Goal: Task Accomplishment & Management: Complete application form

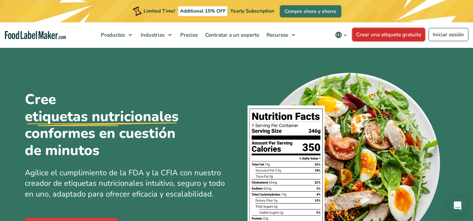
click at [382, 30] on link "Crear una etiqueta gratuita" at bounding box center [388, 34] width 73 height 13
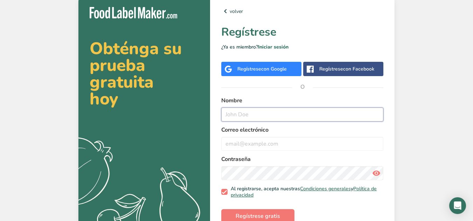
click at [264, 113] on input "text" at bounding box center [302, 115] width 162 height 14
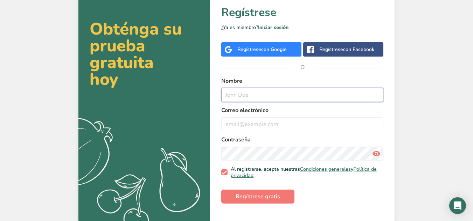
scroll to position [24, 0]
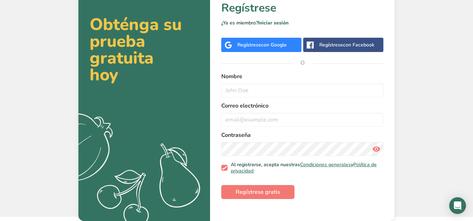
click at [283, 39] on div "Regístrese con Google" at bounding box center [261, 45] width 80 height 14
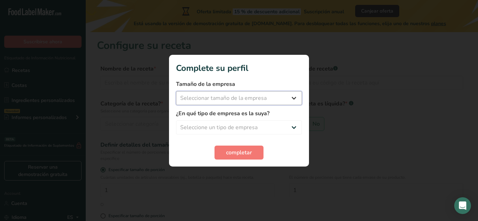
click at [272, 99] on select "Seleccionar tamaño de la empresa Menos de 10 empleados De 10 a 50 empleados De …" at bounding box center [239, 98] width 126 height 14
select select "1"
click at [176, 91] on select "Seleccionar tamaño de la empresa Menos de 10 empleados De 10 a 50 empleados De …" at bounding box center [239, 98] width 126 height 14
click at [227, 130] on select "Seleccione un tipo de empresa Fabricante de alimentos envasados Restaurante y c…" at bounding box center [239, 128] width 126 height 14
select select "3"
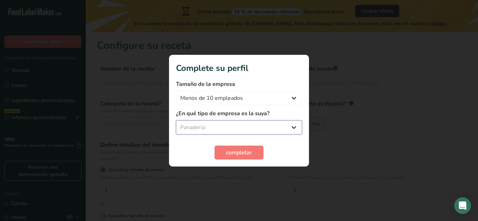
click at [176, 121] on select "Seleccione un tipo de empresa Fabricante de alimentos envasados Restaurante y c…" at bounding box center [239, 128] width 126 height 14
click at [230, 155] on span "completar" at bounding box center [239, 153] width 26 height 8
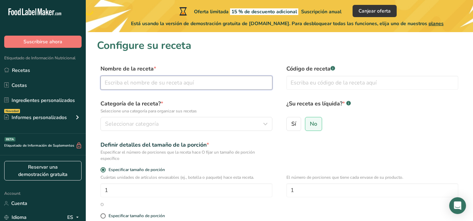
click at [180, 81] on input "text" at bounding box center [186, 83] width 172 height 14
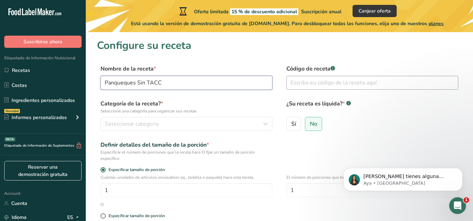
type input "Panqueques Sin TACC"
click at [341, 86] on input "text" at bounding box center [372, 83] width 172 height 14
type input "1"
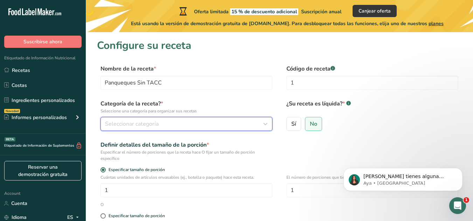
click at [151, 121] on span "Seleccionar categoría" at bounding box center [132, 124] width 54 height 8
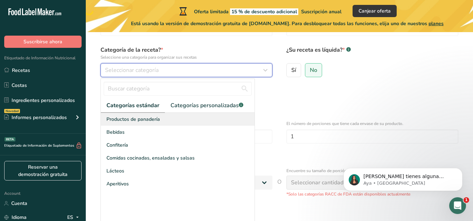
scroll to position [59, 0]
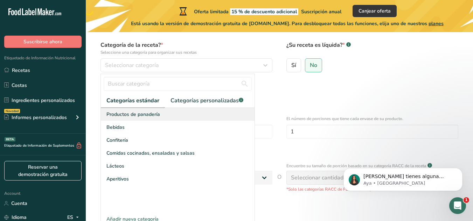
click at [145, 119] on div "Productos de panadería" at bounding box center [178, 114] width 154 height 13
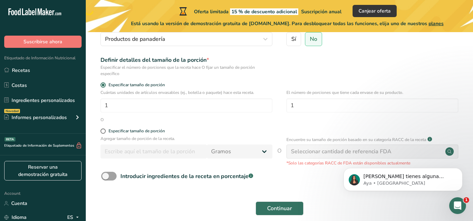
scroll to position [96, 0]
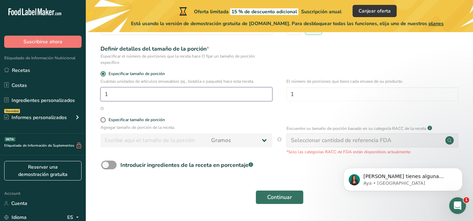
click at [188, 92] on input "1" at bounding box center [186, 94] width 172 height 14
type input "1"
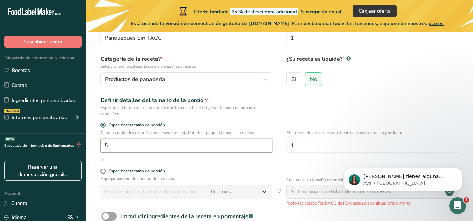
scroll to position [117, 0]
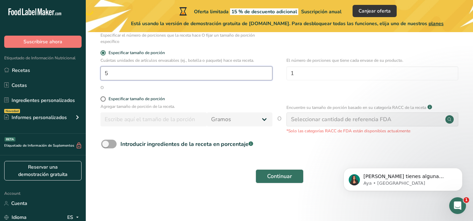
type input "5"
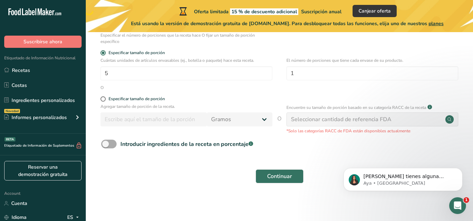
click at [106, 145] on span at bounding box center [108, 144] width 15 height 9
click at [106, 145] on input "Introducir ingredientes de la receta en porcentaje .a-a{fill:#347362;}.b-a{fill…" at bounding box center [103, 144] width 5 height 5
checkbox input "true"
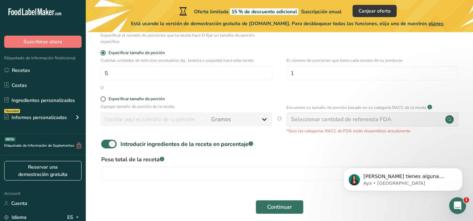
click at [102, 95] on form "Nombre de la receta * Panqueques Sin TACC Código de receta .a-a{fill:#347362;}.…" at bounding box center [279, 83] width 364 height 271
click at [103, 98] on span at bounding box center [102, 99] width 5 height 5
click at [103, 98] on input "Especificar tamaño de porción" at bounding box center [102, 99] width 5 height 5
radio input "true"
radio input "false"
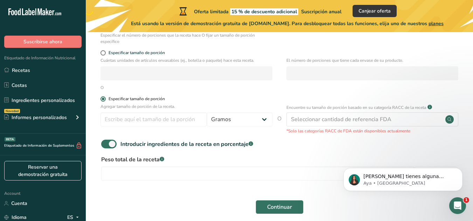
click at [104, 99] on span at bounding box center [102, 99] width 5 height 5
click at [104, 99] on input "Especificar tamaño de porción" at bounding box center [102, 99] width 5 height 5
click at [105, 54] on span at bounding box center [102, 52] width 5 height 5
click at [105, 54] on input "Especificar tamaño de porción" at bounding box center [102, 53] width 5 height 5
radio input "true"
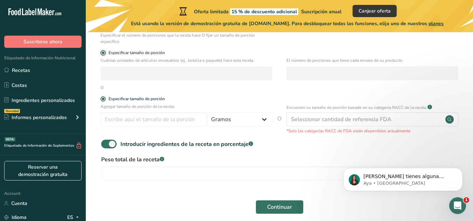
radio input "false"
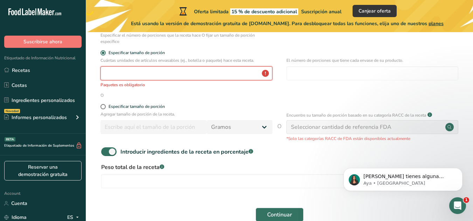
click at [110, 77] on input "number" at bounding box center [186, 73] width 172 height 14
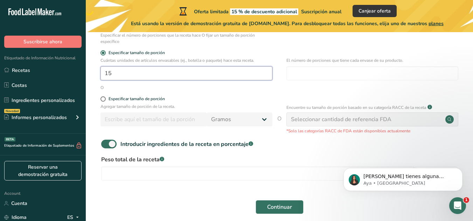
type input "1"
type input "5"
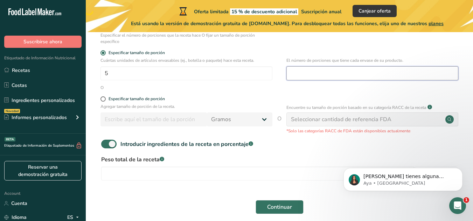
click at [314, 72] on input "number" at bounding box center [372, 73] width 172 height 14
type input "1"
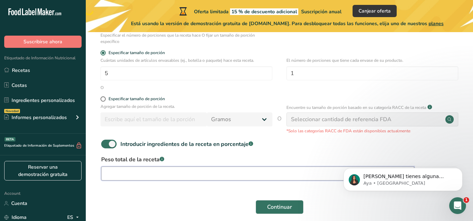
click at [241, 175] on input "number" at bounding box center [257, 174] width 313 height 14
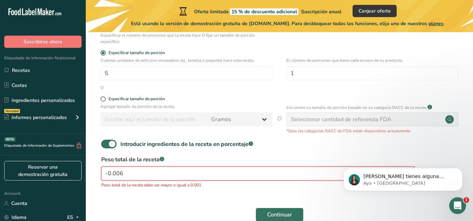
scroll to position [156, 0]
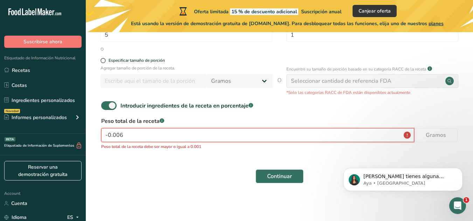
type input "0"
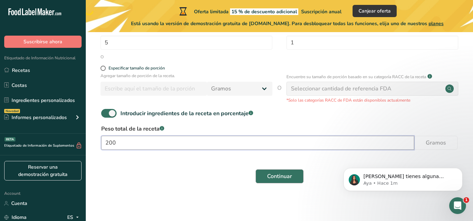
type input "200"
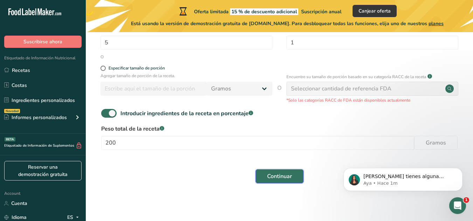
click at [289, 179] on span "Continuar" at bounding box center [279, 176] width 25 height 8
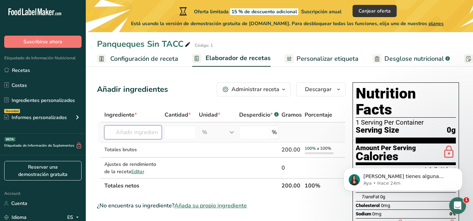
click at [139, 134] on input "text" at bounding box center [132, 133] width 57 height 14
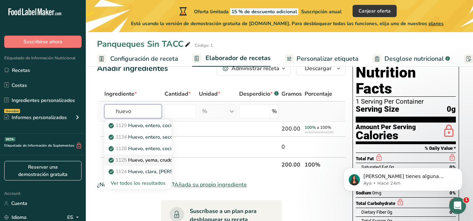
scroll to position [22, 0]
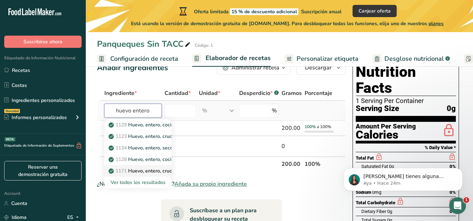
type input "huevo entero"
click at [148, 170] on p "1171 Huevo, entero, crudo, congelado, pasteurizado (Incluye alimentos para el P…" at bounding box center [258, 171] width 297 height 7
type input "Egg, whole, raw, frozen, pasteurized (Includes foods for USDA's Food Distributi…"
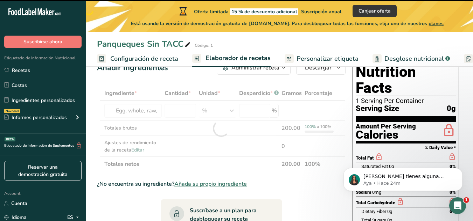
type input "0"
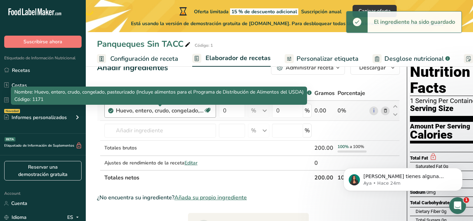
click at [196, 113] on div "Huevo, entero, crudo, congelado, pasteurizado (Incluye alimentos para el Progra…" at bounding box center [159, 111] width 87 height 8
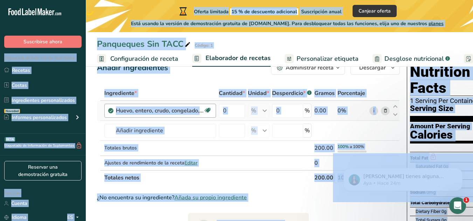
click at [196, 113] on div "Huevo, entero, crudo, congelado, pasteurizado (Incluye alimentos para el Progra…" at bounding box center [159, 111] width 87 height 8
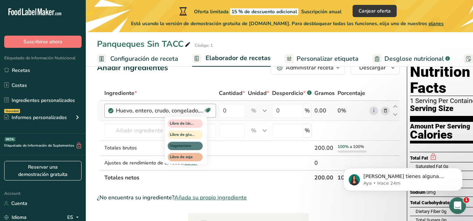
click at [205, 113] on icon at bounding box center [207, 110] width 7 height 11
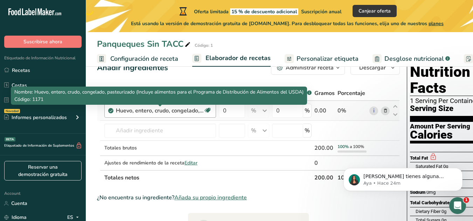
click at [194, 113] on div "Huevo, entero, crudo, congelado, pasteurizado (Incluye alimentos para el Progra…" at bounding box center [159, 111] width 87 height 8
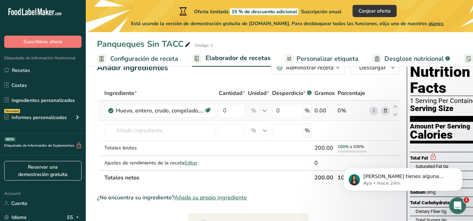
click at [384, 112] on icon at bounding box center [385, 110] width 5 height 7
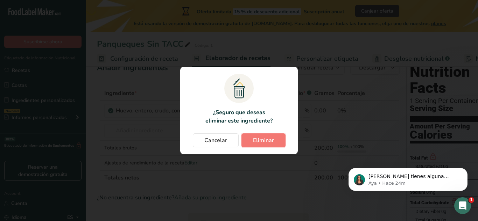
drag, startPoint x: 251, startPoint y: 138, endPoint x: 238, endPoint y: 139, distance: 12.6
click at [251, 139] on button "Eliminar" at bounding box center [263, 141] width 44 height 14
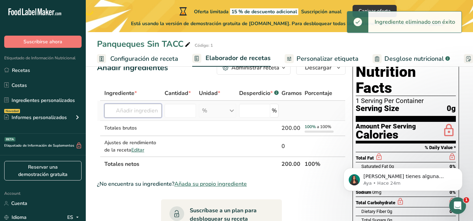
click at [151, 111] on input "text" at bounding box center [132, 111] width 57 height 14
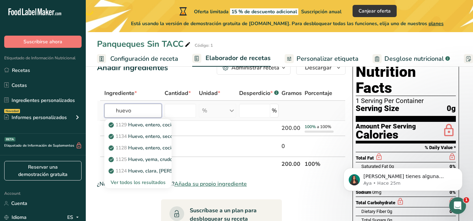
type input "huevo"
click at [135, 183] on div "Ver todos los resultados" at bounding box center [138, 182] width 56 height 7
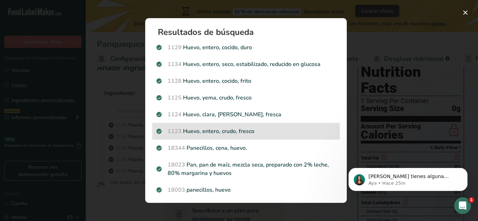
click at [222, 136] on div "1123 Huevo, entero, crudo, fresco" at bounding box center [245, 131] width 187 height 17
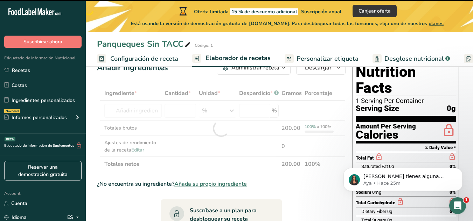
type input "0"
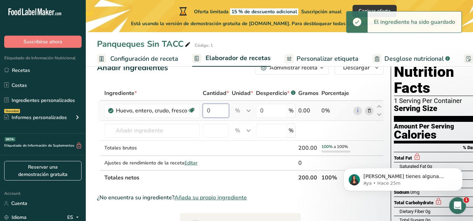
click at [220, 114] on input "0" at bounding box center [216, 111] width 26 height 14
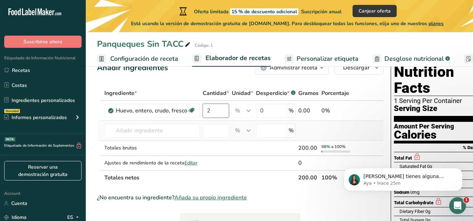
type input "2"
click at [305, 111] on div "4.00" at bounding box center [308, 111] width 20 height 8
click at [300, 111] on div "4.00" at bounding box center [308, 111] width 20 height 8
click at [183, 131] on input "text" at bounding box center [151, 131] width 95 height 14
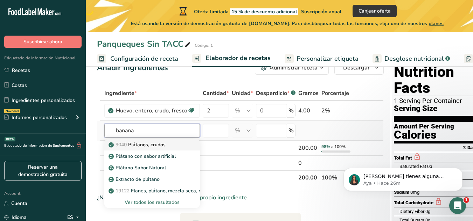
type input "banana"
click at [161, 147] on p "9040 Plátanos, crudos" at bounding box center [138, 144] width 56 height 7
type input "Bananas, raw"
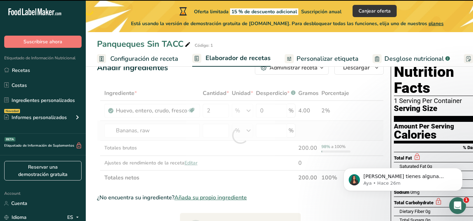
type input "0"
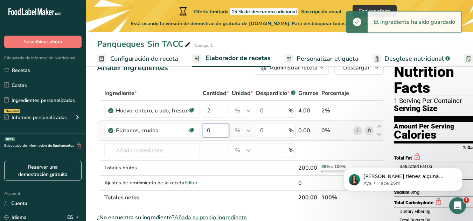
click at [213, 134] on input "0" at bounding box center [216, 131] width 26 height 14
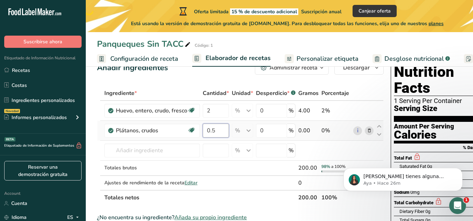
type input "0"
type input "1"
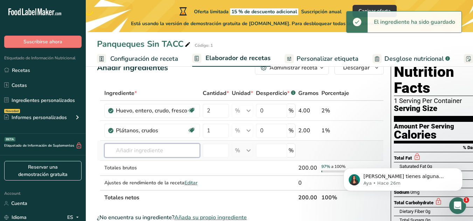
click at [168, 153] on input "text" at bounding box center [151, 151] width 95 height 14
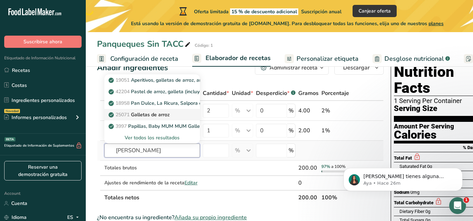
type input "galleta de arro"
click at [166, 113] on p "25071 Galletas de arroz" at bounding box center [140, 114] width 60 height 7
type input "Rice crackers"
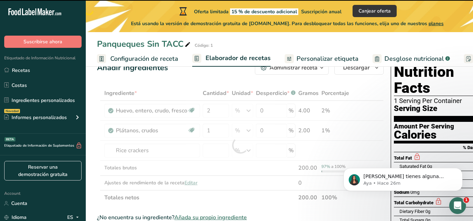
type input "0"
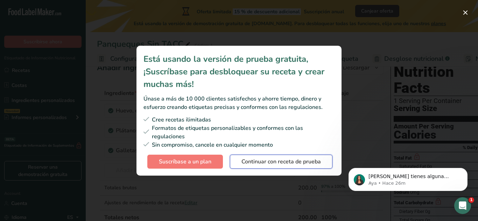
click at [249, 162] on span "Continuar con receta de prueba" at bounding box center [280, 162] width 79 height 8
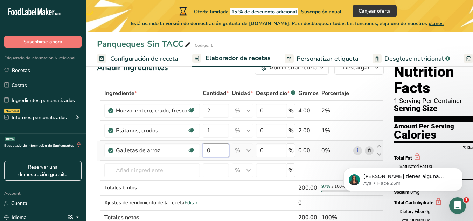
click at [212, 151] on input "0" at bounding box center [216, 151] width 26 height 14
type input "1"
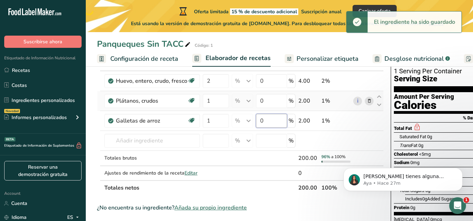
scroll to position [55, 0]
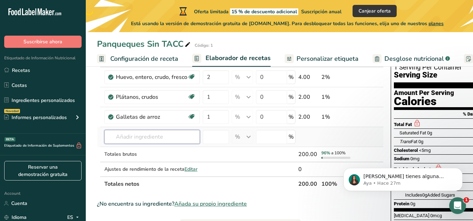
click at [194, 138] on div "Ingrediente * Cantidad * Unidad * Desperdicio * .a-a{fill:#347362;}.b-a{fill:#f…" at bounding box center [240, 121] width 286 height 139
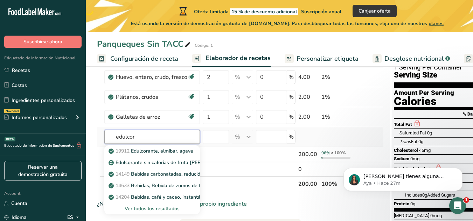
type input "edulcor"
click at [159, 211] on div "Ver todos los resultados" at bounding box center [152, 208] width 84 height 7
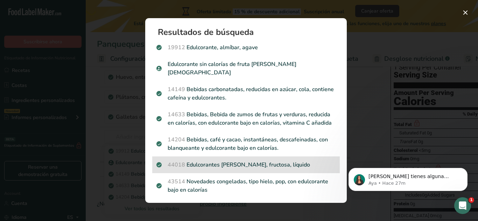
click at [223, 162] on p "44018 Edulcorantes de mesa, fructosa, líquido" at bounding box center [245, 165] width 179 height 8
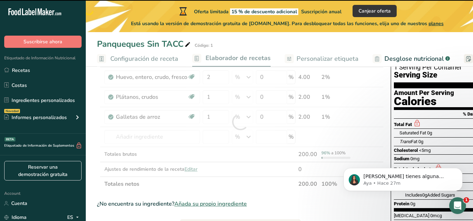
type input "0"
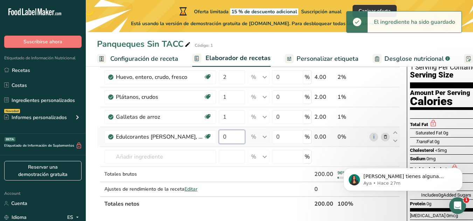
click at [232, 137] on input "0" at bounding box center [232, 137] width 26 height 14
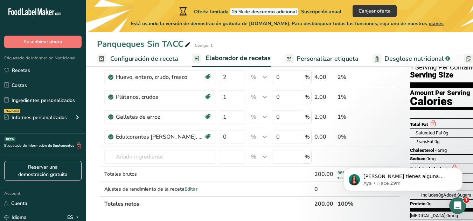
click at [319, 56] on div "Panqueques Sin TACC Código: 1 Configuración de receta Elaborador de recetas Per…" at bounding box center [279, 224] width 387 height 422
click at [302, 55] on span "Personalizar etiqueta" at bounding box center [327, 58] width 62 height 9
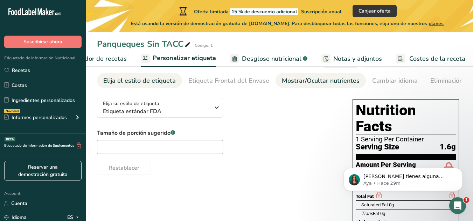
scroll to position [84, 0]
